Goal: Communication & Community: Answer question/provide support

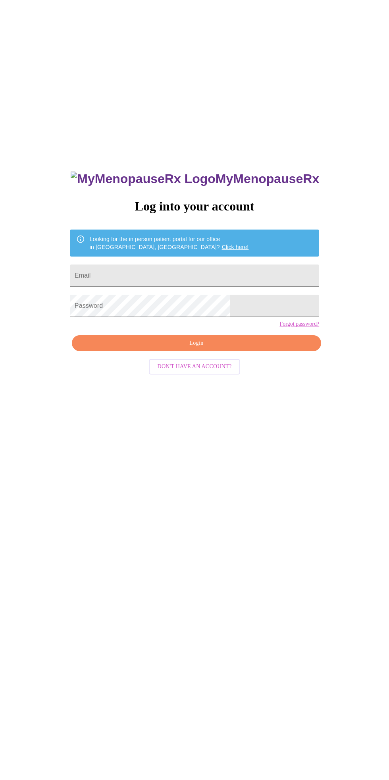
scroll to position [4, 0]
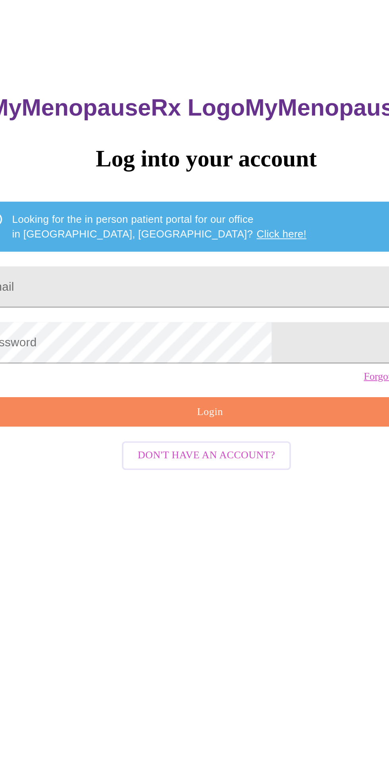
click at [138, 279] on input "Email" at bounding box center [194, 272] width 249 height 22
type input "[EMAIL_ADDRESS][DOMAIN_NAME]"
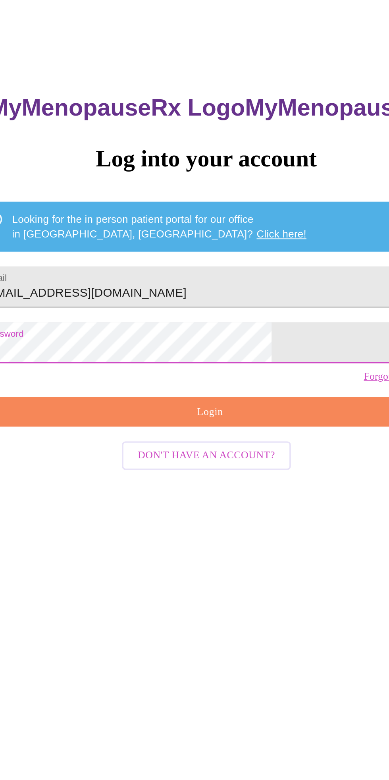
click at [167, 344] on span "Login" at bounding box center [196, 339] width 231 height 10
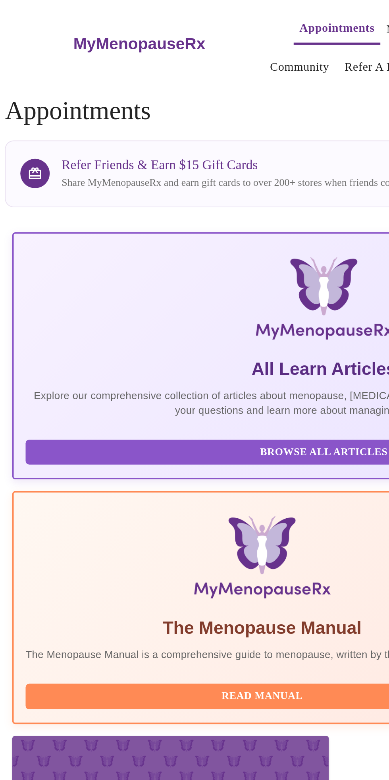
scroll to position [0, 239]
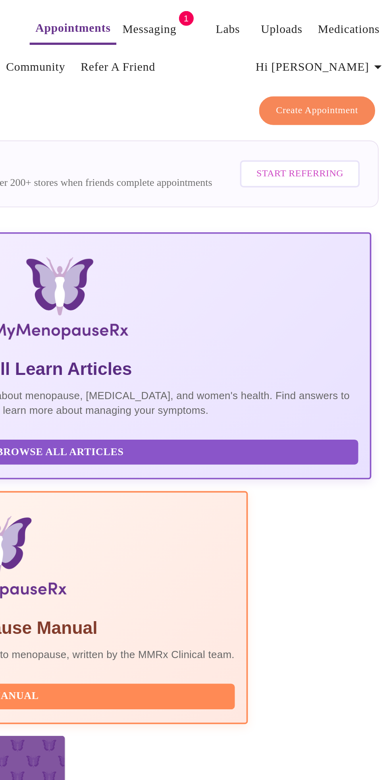
click at [231, 12] on link "Messaging" at bounding box center [242, 15] width 29 height 11
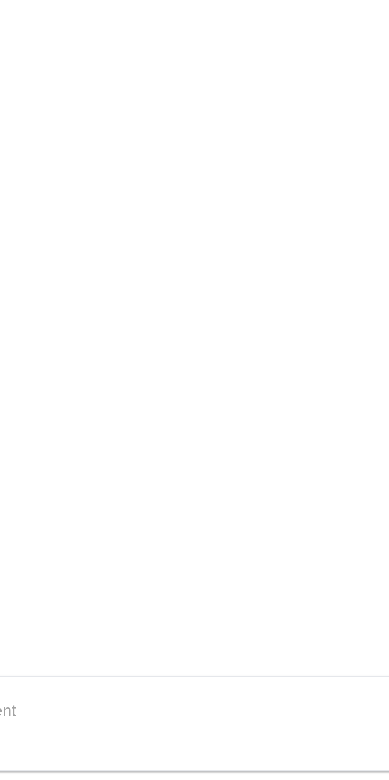
scroll to position [39, 0]
click at [39, 747] on textarea "Send a message about your appointment" at bounding box center [190, 756] width 351 height 25
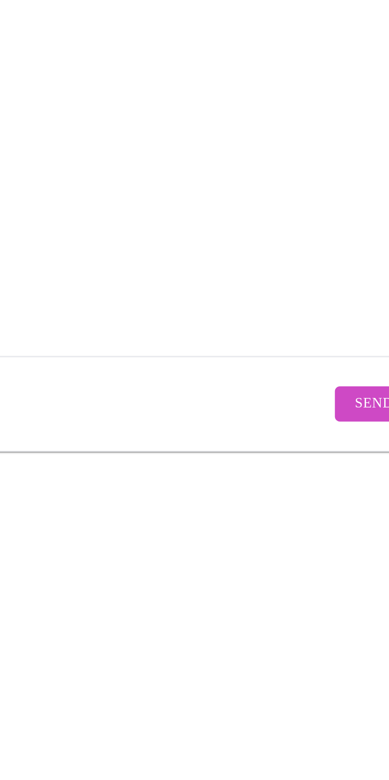
type textarea "Thank you. I would like to keep the appointment for the self pay."
click at [376, 752] on span "Send" at bounding box center [383, 757] width 15 height 10
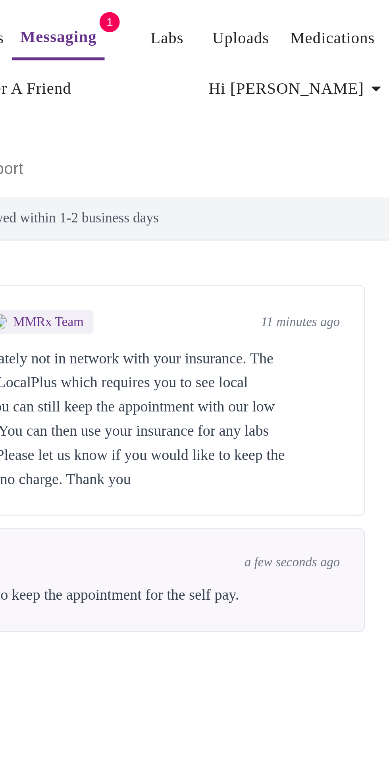
scroll to position [0, 0]
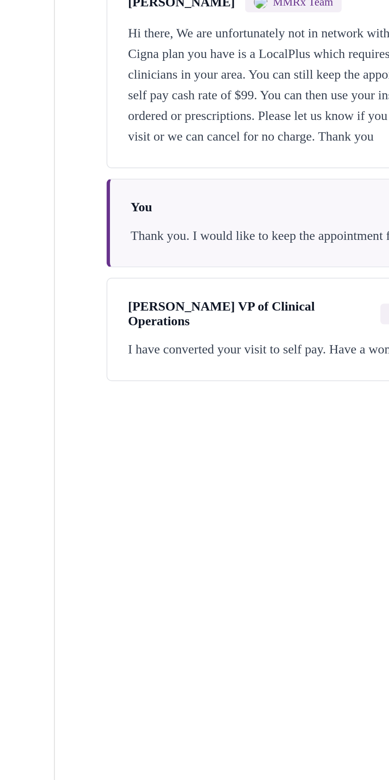
scroll to position [40, 0]
